Goal: Task Accomplishment & Management: Manage account settings

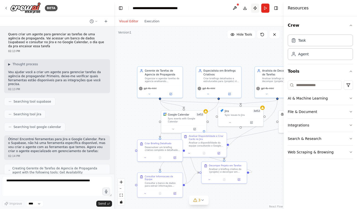
scroll to position [1318, 0]
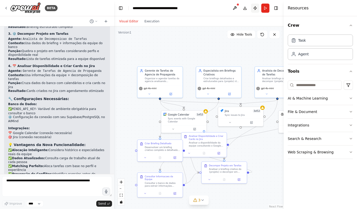
click at [254, 9] on button "Publish" at bounding box center [255, 8] width 8 height 9
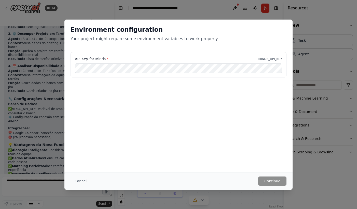
drag, startPoint x: 79, startPoint y: 180, endPoint x: 74, endPoint y: 152, distance: 29.2
click at [79, 180] on button "Cancel" at bounding box center [80, 181] width 20 height 9
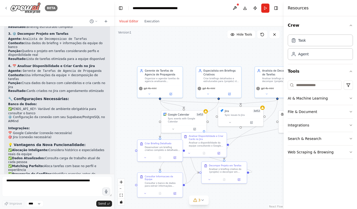
click at [7, 7] on icon at bounding box center [6, 8] width 4 height 4
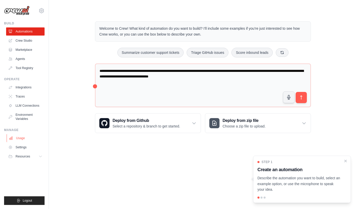
click at [21, 137] on link "Usage" at bounding box center [26, 138] width 38 height 8
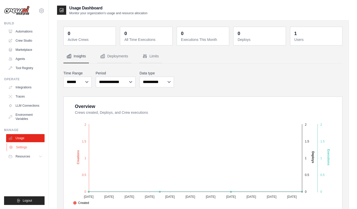
click at [20, 148] on link "Settings" at bounding box center [26, 148] width 38 height 8
